Goal: Task Accomplishment & Management: Manage account settings

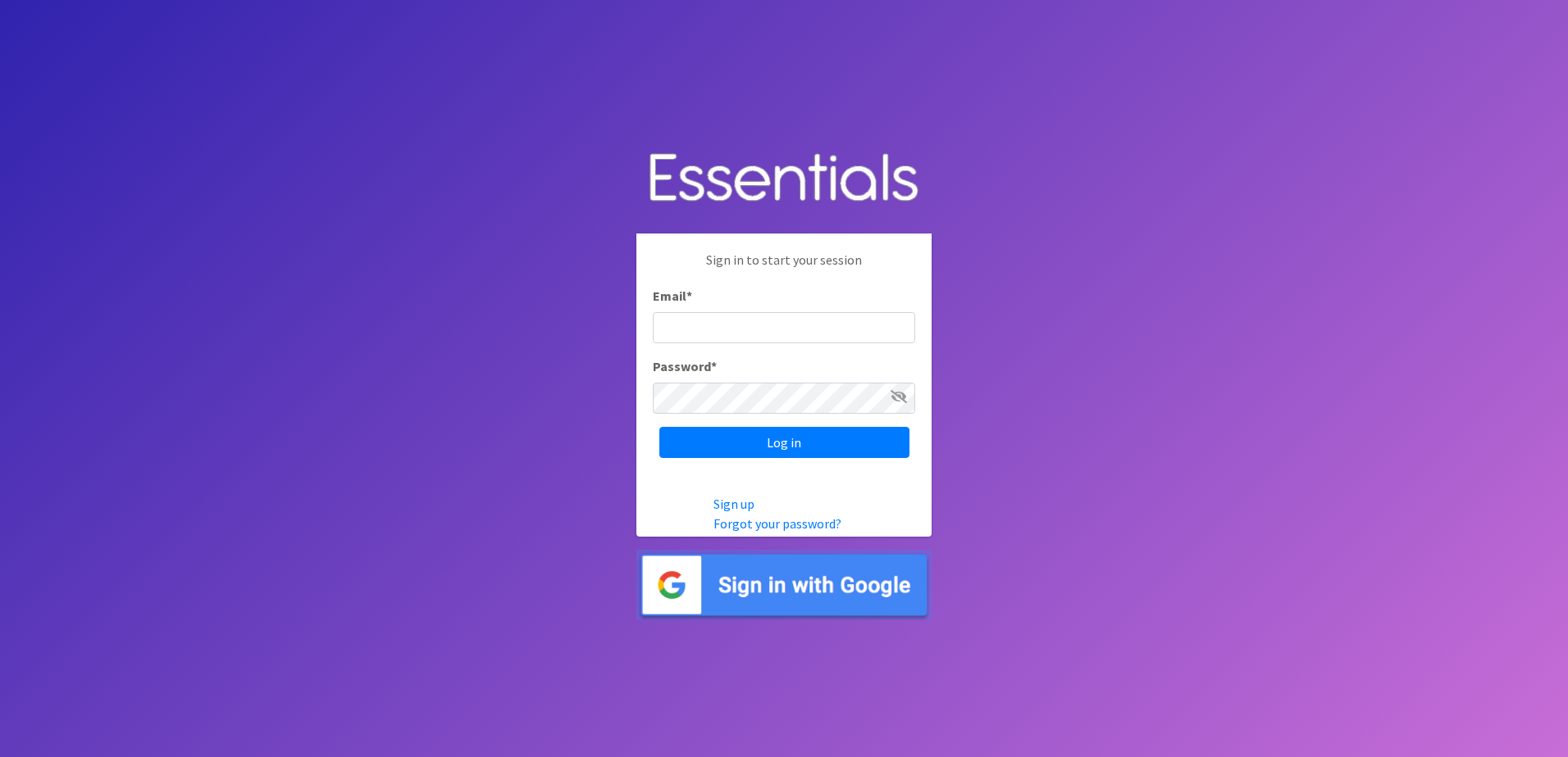
click at [866, 336] on input "Email *" at bounding box center [784, 327] width 263 height 31
type input "[EMAIL_ADDRESS][DOMAIN_NAME]"
click at [659, 427] on input "Log in" at bounding box center [784, 442] width 250 height 31
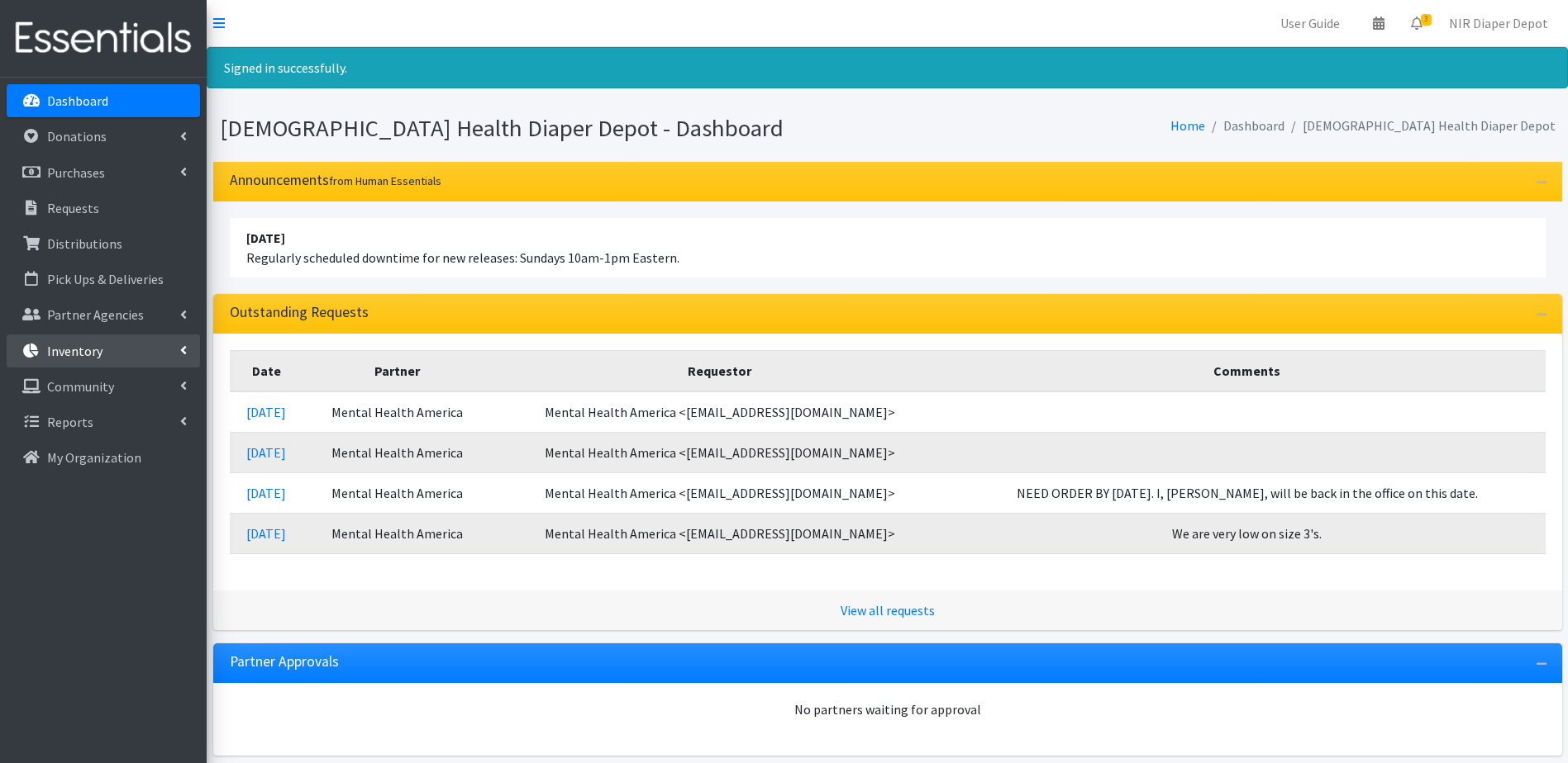
click at [108, 340] on link "Inventory" at bounding box center [104, 351] width 194 height 33
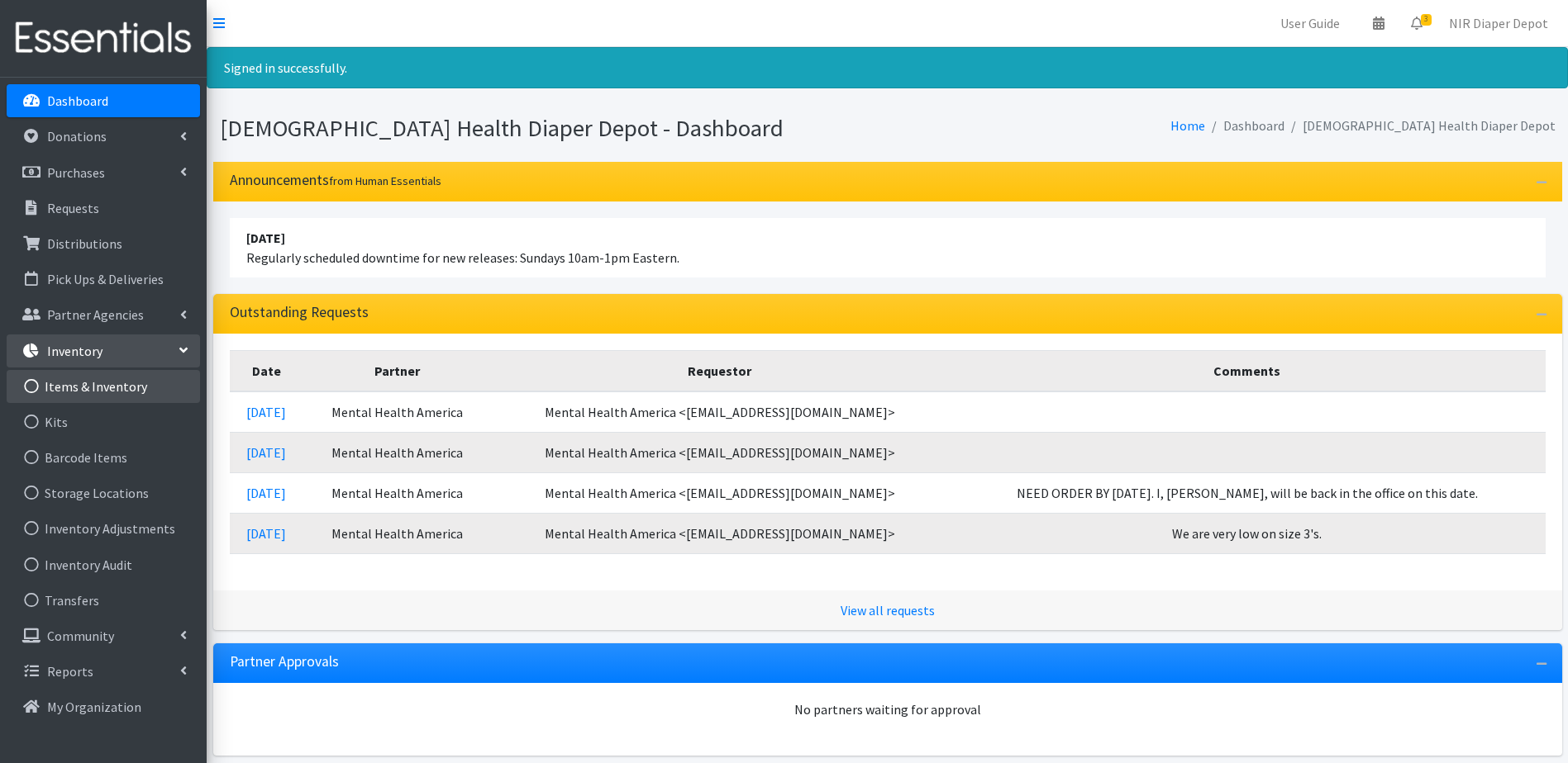
click at [87, 385] on link "Items & Inventory" at bounding box center [104, 386] width 194 height 33
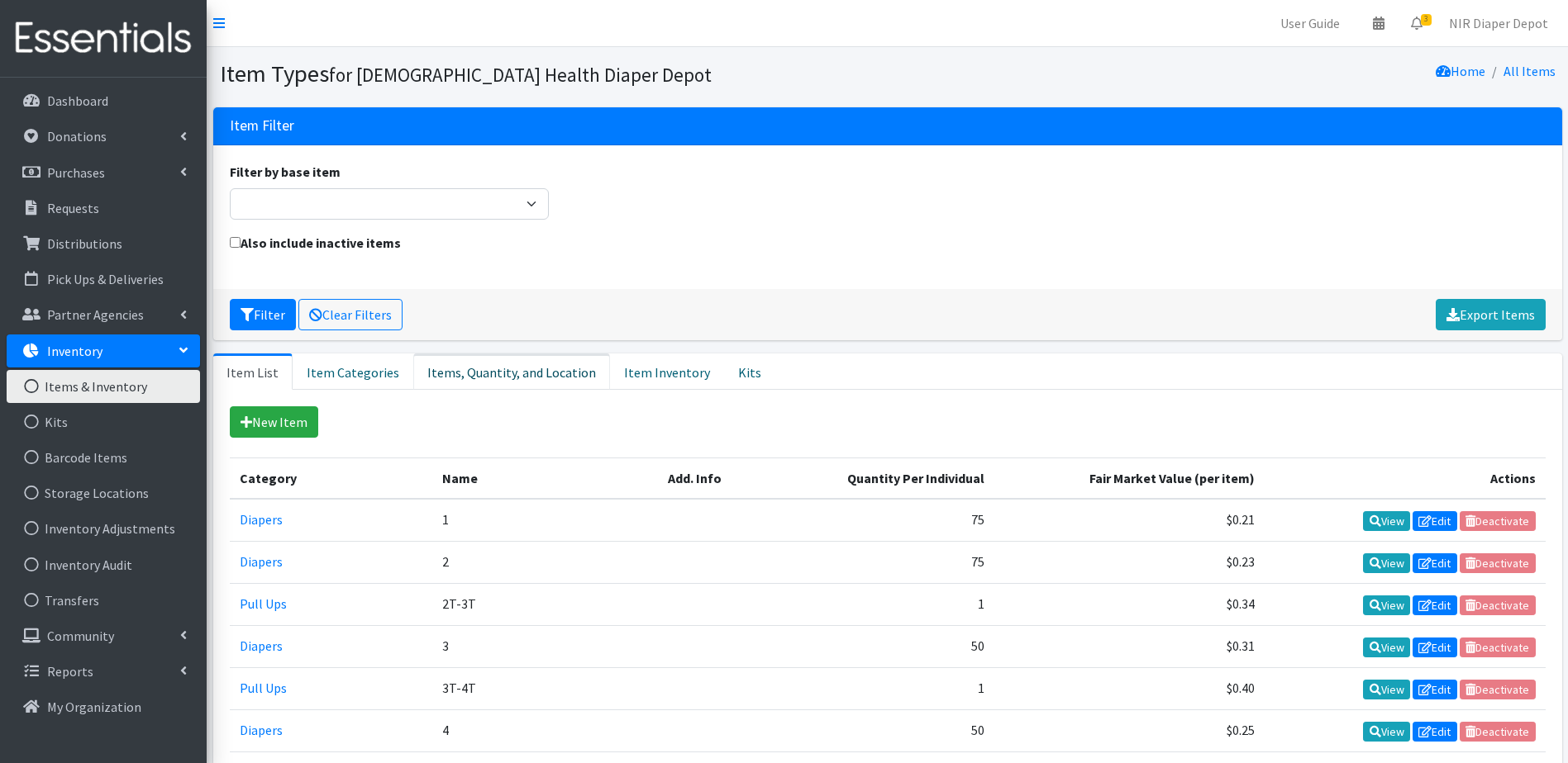
click at [532, 369] on link "Items, Quantity, and Location" at bounding box center [511, 372] width 197 height 36
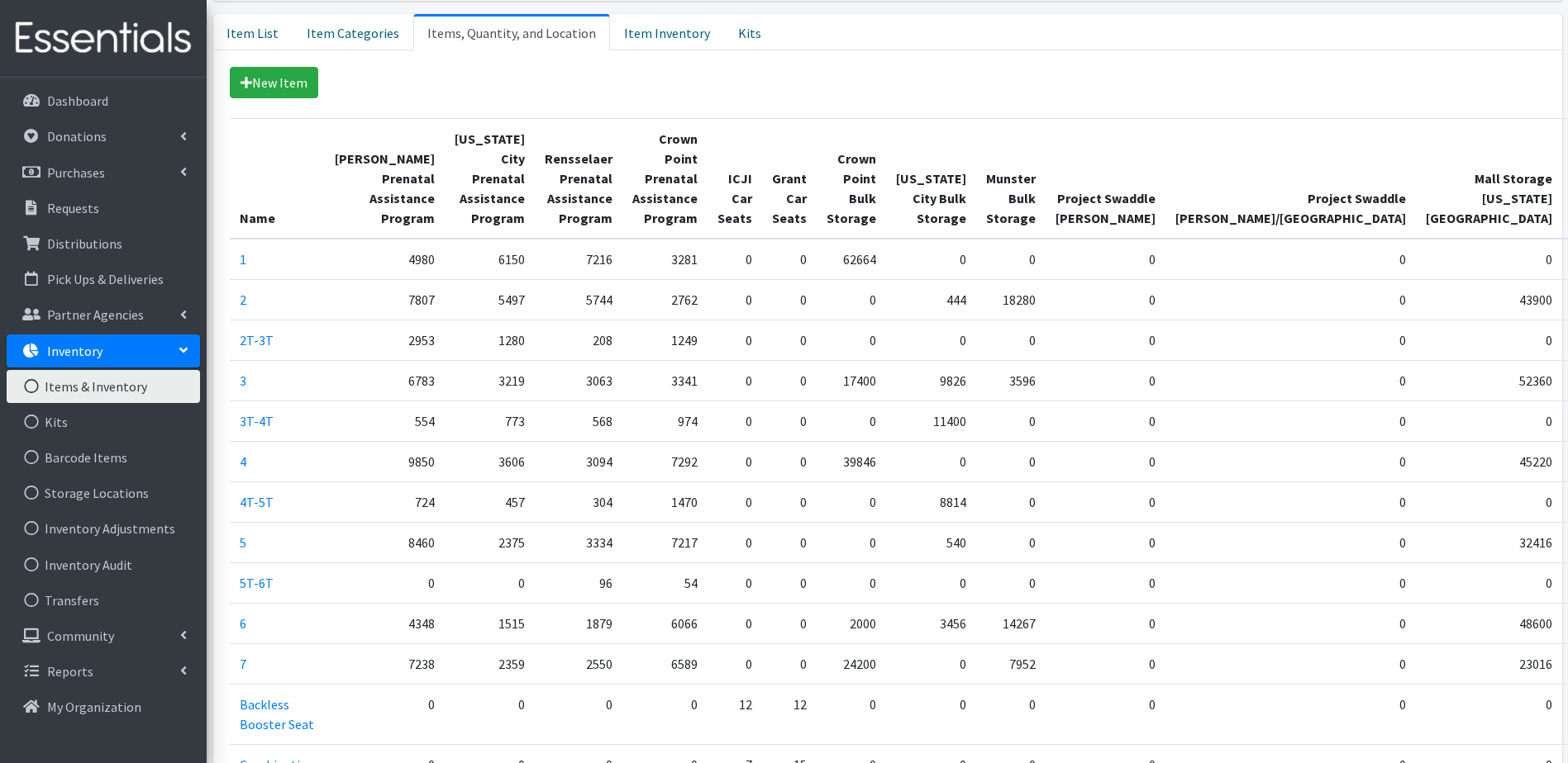
scroll to position [310, 0]
